Goal: Task Accomplishment & Management: Use online tool/utility

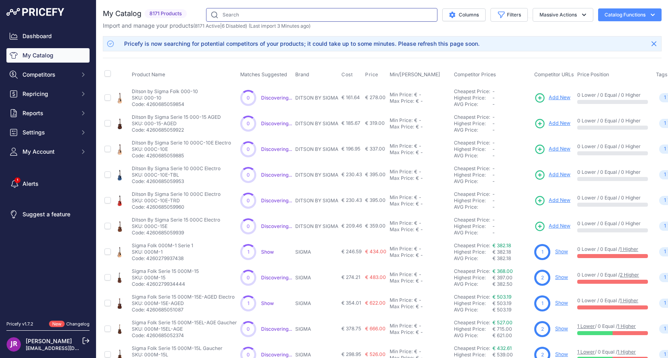
click at [269, 16] on input "text" at bounding box center [321, 15] width 231 height 14
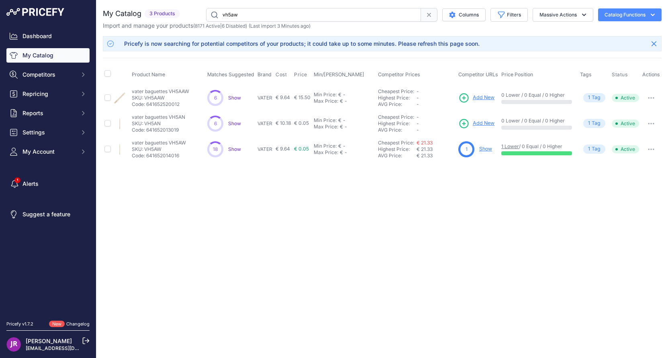
type input "vh5aw"
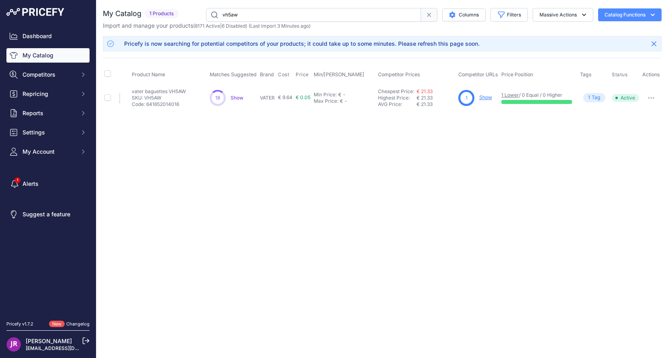
click at [488, 98] on link "Show" at bounding box center [485, 97] width 13 height 6
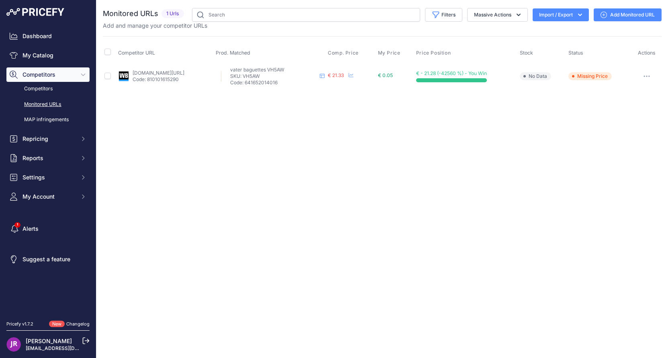
click at [646, 75] on icon "button" at bounding box center [646, 76] width 6 height 2
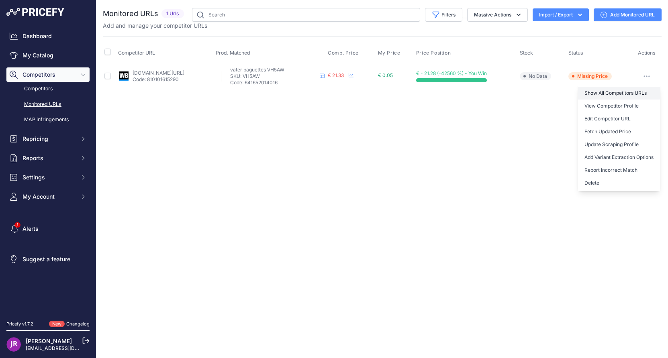
click at [626, 93] on link "Show All Competitors URLs" at bounding box center [619, 93] width 82 height 13
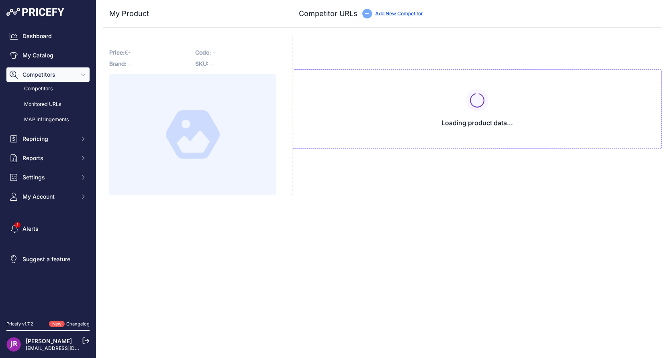
type input "www.woodbrass.com/baguette+vater?prirule_jdsnikfkfjsd=9365"
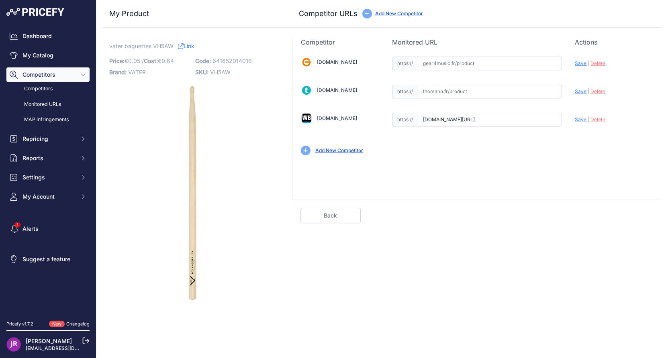
scroll to position [0, 14]
drag, startPoint x: 422, startPoint y: 119, endPoint x: 571, endPoint y: 125, distance: 149.1
click at [571, 125] on div "Gear4music.fr Valid Invalid" at bounding box center [477, 105] width 369 height 116
click at [592, 120] on span "Delete" at bounding box center [597, 119] width 15 height 6
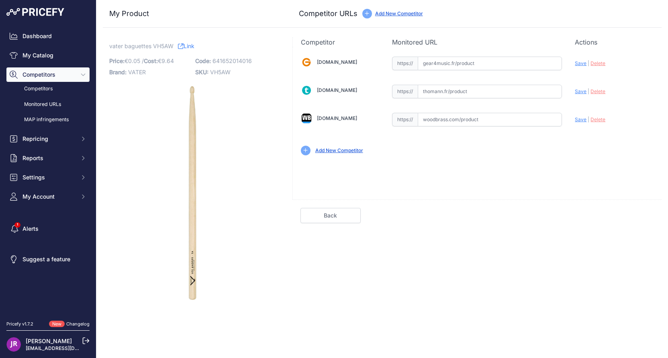
click at [221, 70] on span "VH5AW" at bounding box center [220, 72] width 20 height 7
copy span "VH5AW"
